Goal: Information Seeking & Learning: Find contact information

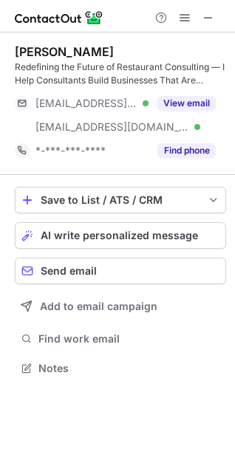
scroll to position [358, 235]
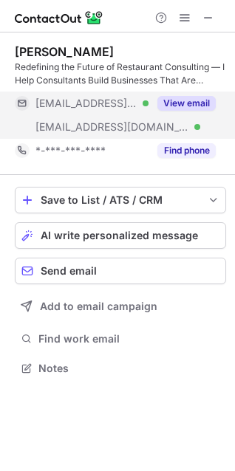
click at [192, 101] on button "View email" at bounding box center [186, 103] width 58 height 15
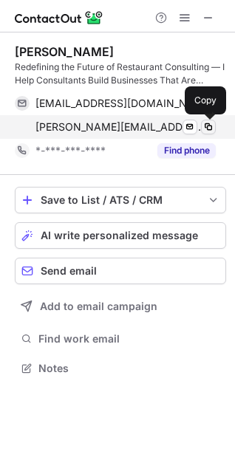
click at [204, 125] on span at bounding box center [208, 127] width 12 height 12
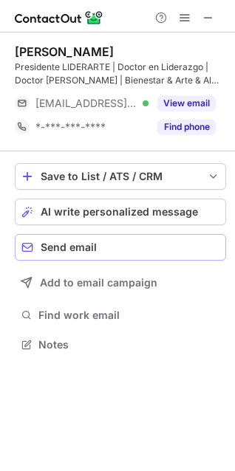
scroll to position [335, 235]
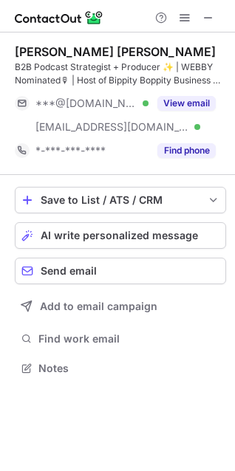
scroll to position [358, 235]
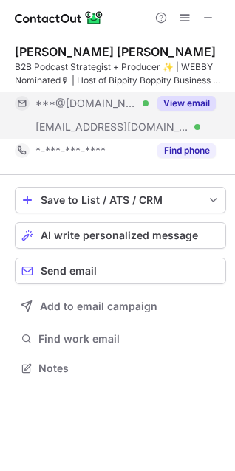
click at [182, 106] on button "View email" at bounding box center [186, 103] width 58 height 15
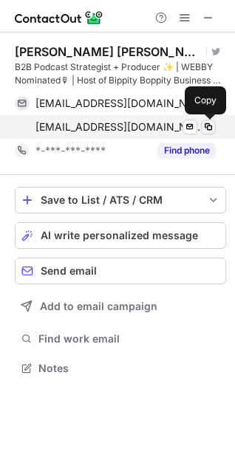
click at [205, 125] on span at bounding box center [208, 127] width 12 height 12
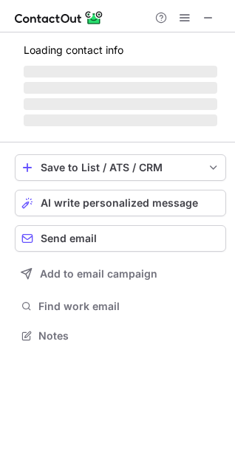
scroll to position [345, 235]
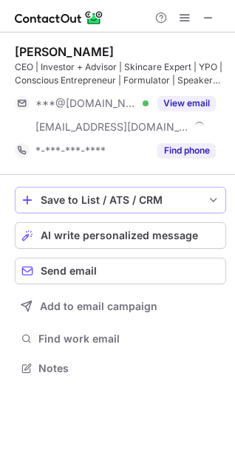
scroll to position [358, 235]
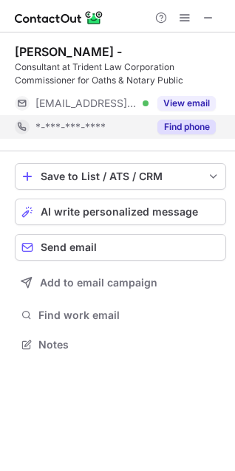
scroll to position [335, 235]
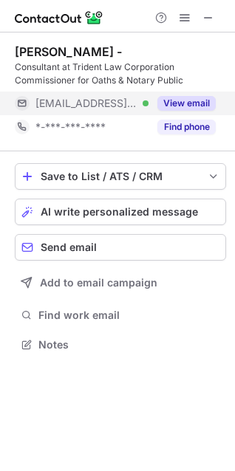
click at [162, 100] on button "View email" at bounding box center [186, 103] width 58 height 15
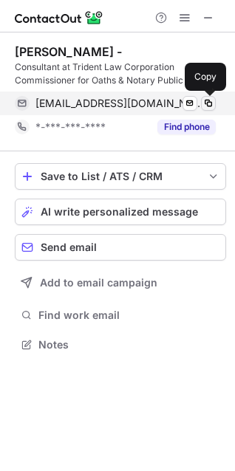
click at [210, 106] on span at bounding box center [208, 103] width 12 height 12
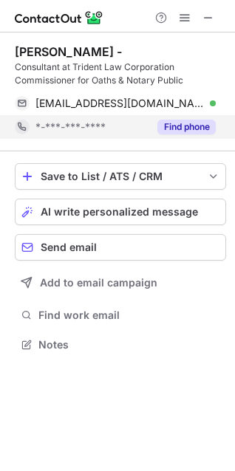
click at [174, 126] on button "Find phone" at bounding box center [186, 127] width 58 height 15
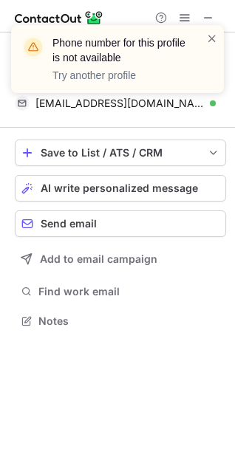
scroll to position [311, 235]
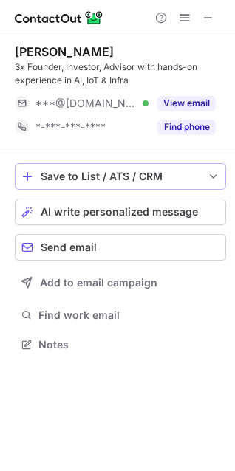
scroll to position [335, 235]
